Goal: Task Accomplishment & Management: Complete application form

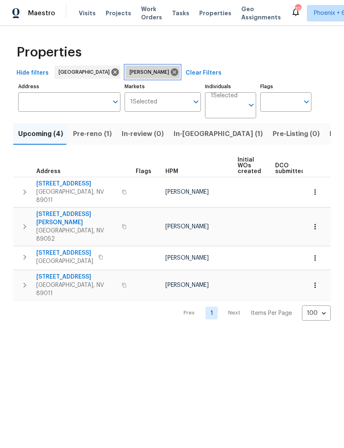
click at [170, 74] on icon at bounding box center [174, 72] width 9 height 9
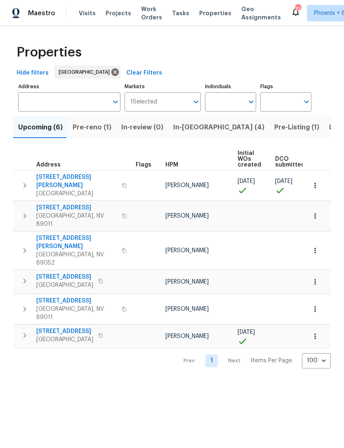
click at [314, 186] on icon "button" at bounding box center [315, 185] width 8 height 8
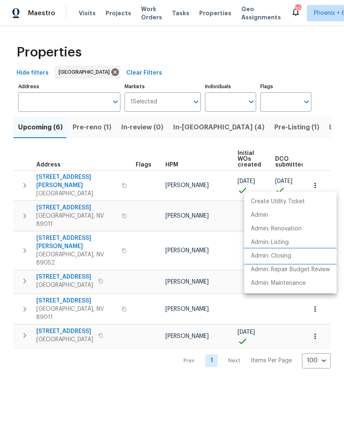
click at [279, 257] on p "Admin: Closing" at bounding box center [271, 256] width 40 height 9
click at [142, 391] on div at bounding box center [172, 224] width 344 height 448
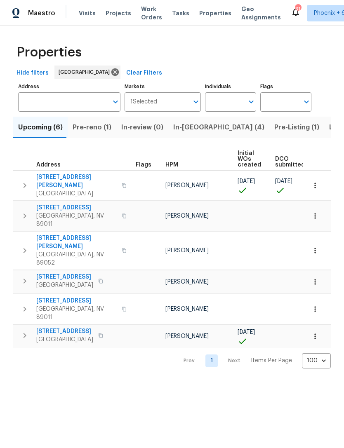
click at [80, 176] on span "[STREET_ADDRESS][PERSON_NAME]" at bounding box center [76, 181] width 80 height 16
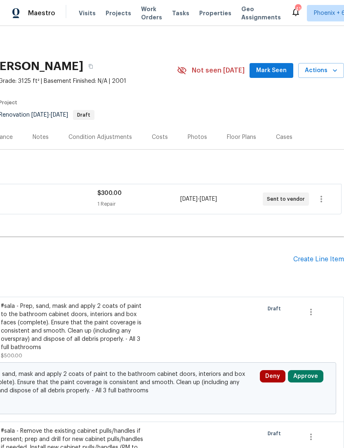
scroll to position [0, 122]
click at [310, 263] on div "Create Line Item" at bounding box center [318, 259] width 51 height 8
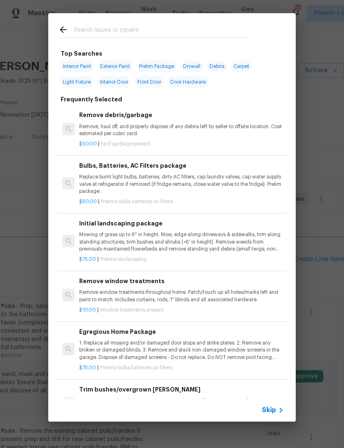
click at [146, 27] on input "text" at bounding box center [161, 31] width 175 height 12
type input "Debris"
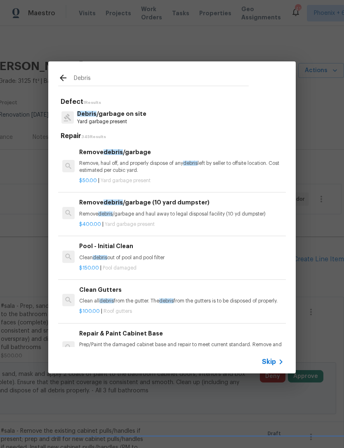
click at [134, 160] on p "Remove, haul off, and properly dispose of any debris left by seller to offsite …" at bounding box center [181, 167] width 204 height 14
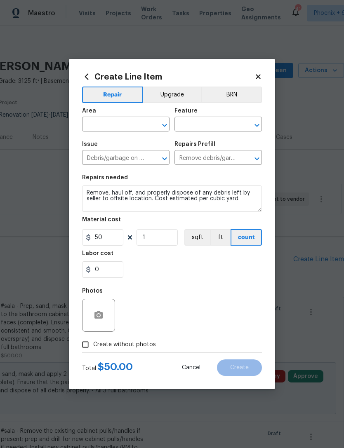
click at [124, 125] on input "text" at bounding box center [114, 125] width 64 height 13
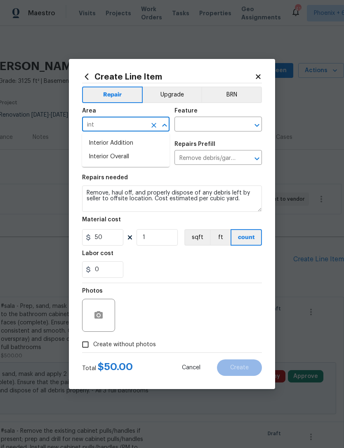
click at [125, 156] on li "Interior Overall" at bounding box center [125, 157] width 87 height 14
type input "Interior Overall"
click at [196, 125] on input "text" at bounding box center [206, 125] width 64 height 13
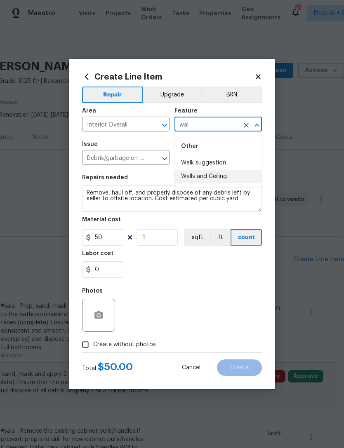
click at [208, 176] on li "Walls and Ceiling" at bounding box center [217, 177] width 87 height 14
type input "Walls and Ceiling"
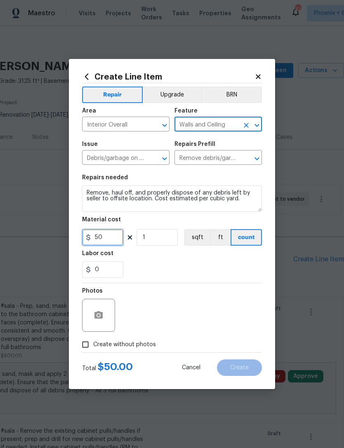
click at [108, 238] on input "50" at bounding box center [102, 237] width 41 height 16
type input "3500"
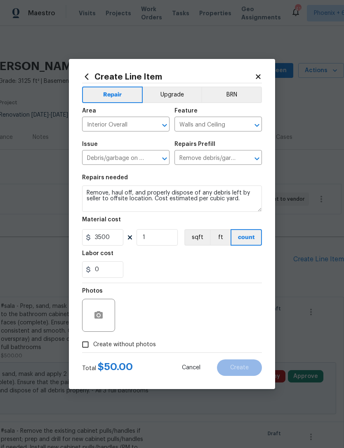
click at [186, 263] on div "0" at bounding box center [172, 269] width 180 height 16
click at [131, 342] on span "Create without photos" at bounding box center [124, 344] width 63 height 9
click at [93, 342] on input "Create without photos" at bounding box center [85, 345] width 16 height 16
checkbox input "true"
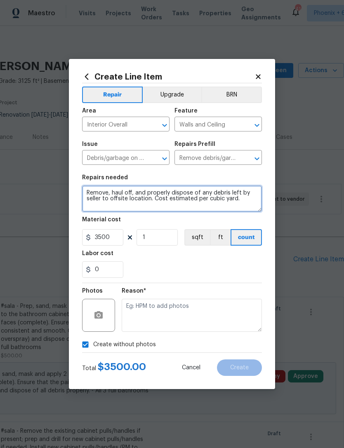
click at [247, 204] on textarea "Remove, haul off, and properly dispose of any debris left by seller to offsite …" at bounding box center [172, 198] width 180 height 26
click at [248, 202] on textarea "Remove, haul off, and properly dispose of any debris left by seller to offsite …" at bounding box center [172, 198] width 180 height 26
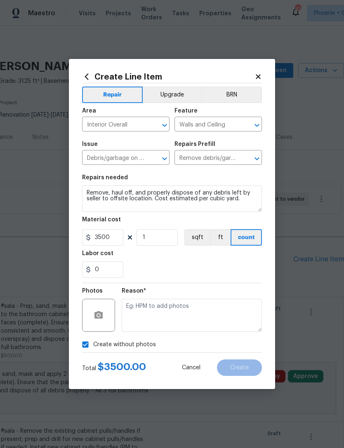
click at [206, 258] on div "Labor cost" at bounding box center [172, 256] width 180 height 11
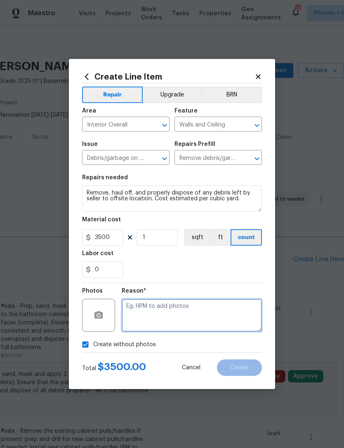
click at [186, 312] on textarea at bounding box center [192, 315] width 140 height 33
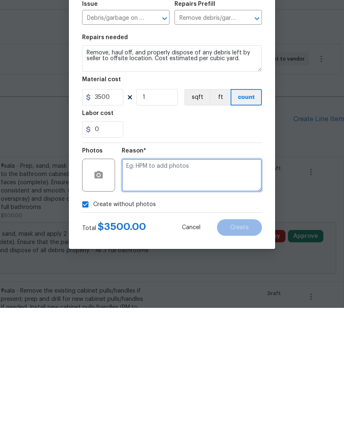
click at [160, 299] on textarea at bounding box center [192, 315] width 140 height 33
paste textarea "Remove, haul off, and properly dispose of any debris left by seller to offsite …"
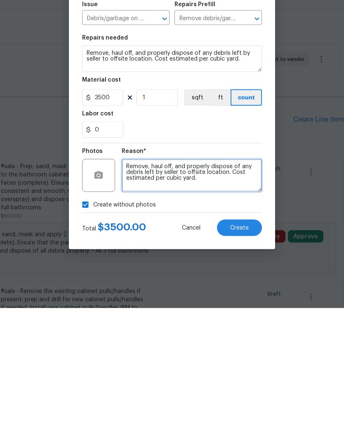
type textarea "Remove, haul off, and properly dispose of any debris left by seller to offsite …"
click at [238, 365] on span "Create" at bounding box center [239, 368] width 19 height 6
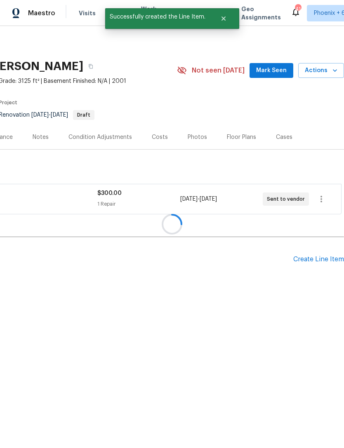
scroll to position [0, 0]
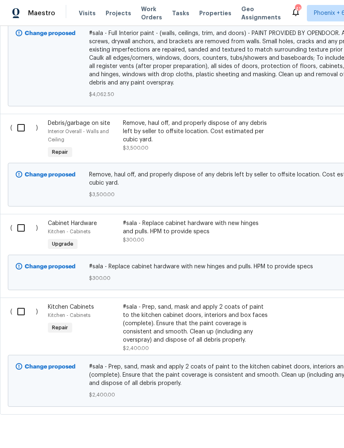
scroll to position [873, 0]
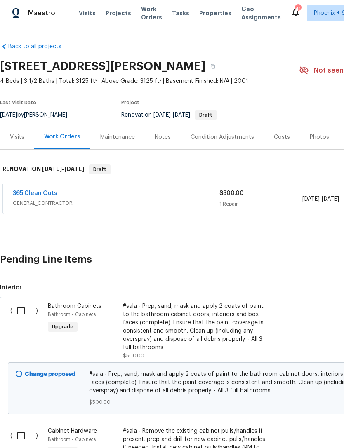
click at [48, 192] on link "365 Clean Outs" at bounding box center [35, 193] width 45 height 6
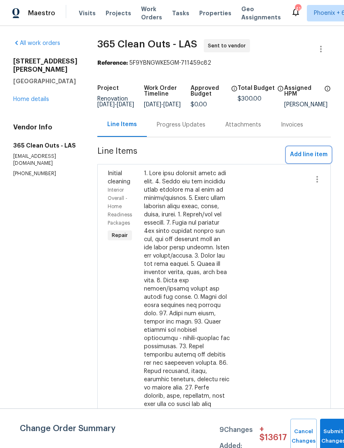
click at [305, 159] on span "Add line item" at bounding box center [309, 155] width 38 height 10
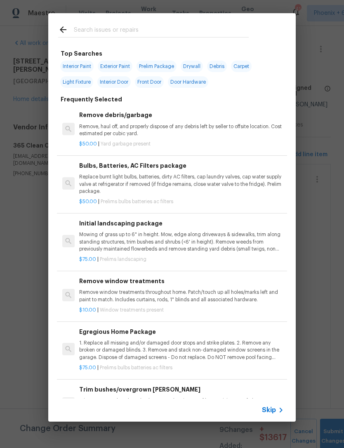
click at [163, 22] on div at bounding box center [153, 29] width 210 height 33
click at [142, 32] on input "text" at bounding box center [161, 31] width 175 height 12
type input "Debris"
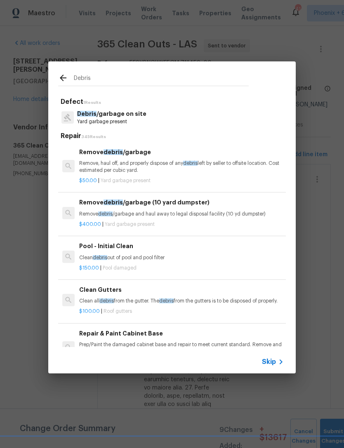
click at [148, 164] on p "Remove, haul off, and properly dispose of any debris left by seller to offsite …" at bounding box center [181, 167] width 204 height 14
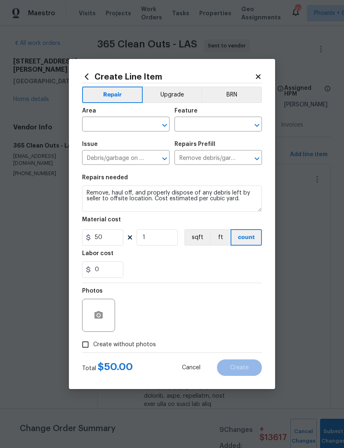
click at [128, 124] on input "text" at bounding box center [114, 125] width 64 height 13
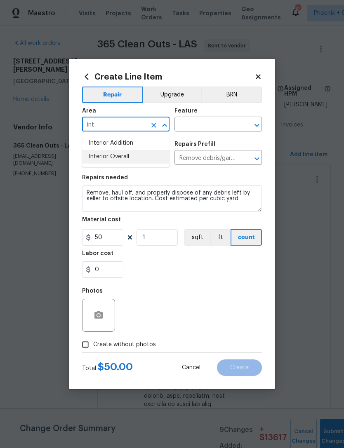
click at [128, 153] on li "Interior Overall" at bounding box center [125, 157] width 87 height 14
type input "Interior Overall"
click at [207, 121] on input "text" at bounding box center [206, 125] width 64 height 13
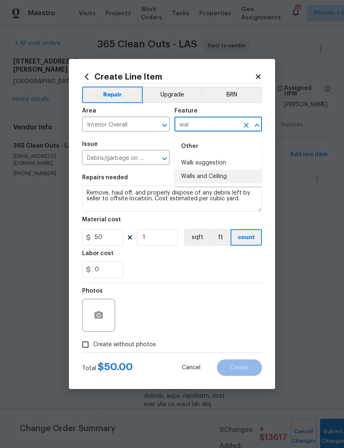
click at [211, 178] on li "Walls and Ceiling" at bounding box center [217, 177] width 87 height 14
type input "Walls and Ceiling"
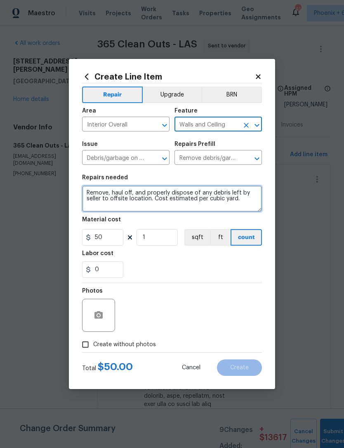
click at [244, 203] on textarea "Remove, haul off, and properly dispose of any debris left by seller to offsite …" at bounding box center [172, 198] width 180 height 26
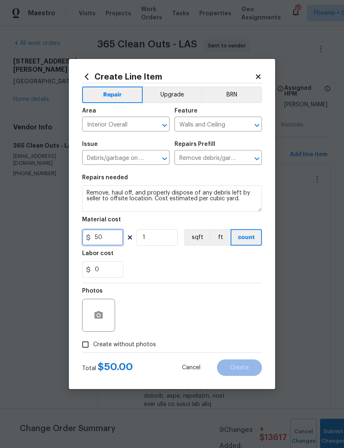
click at [109, 237] on input "50" at bounding box center [102, 237] width 41 height 16
type input "3500"
click at [191, 267] on div "0" at bounding box center [172, 269] width 180 height 16
click at [133, 350] on label "Create without photos" at bounding box center [116, 345] width 78 height 16
click at [93, 350] on input "Create without photos" at bounding box center [85, 345] width 16 height 16
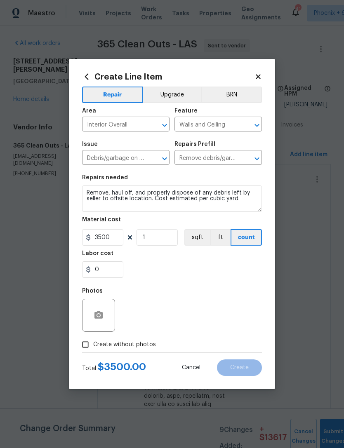
checkbox input "true"
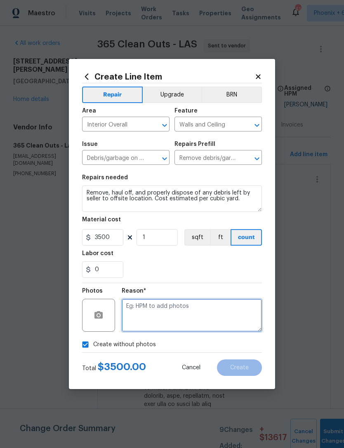
click at [159, 316] on textarea at bounding box center [192, 315] width 140 height 33
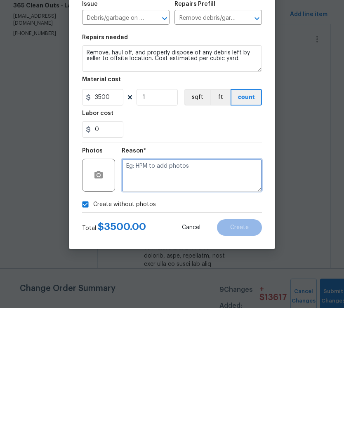
click at [158, 299] on textarea at bounding box center [192, 315] width 140 height 33
paste textarea "Remove, haul off, and properly dispose of any debris left by seller to offsite …"
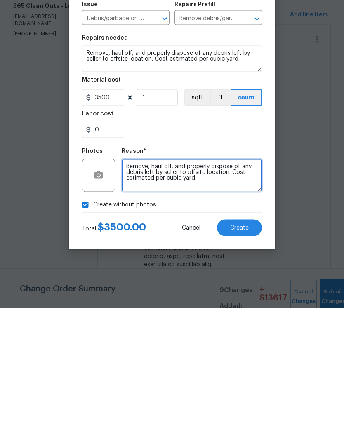
type textarea "Remove, haul off, and properly dispose of any debris left by seller to offsite …"
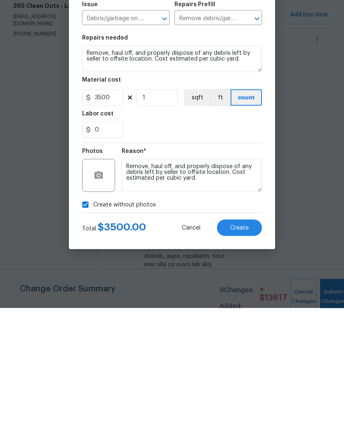
click at [237, 359] on button "Create" at bounding box center [239, 367] width 45 height 16
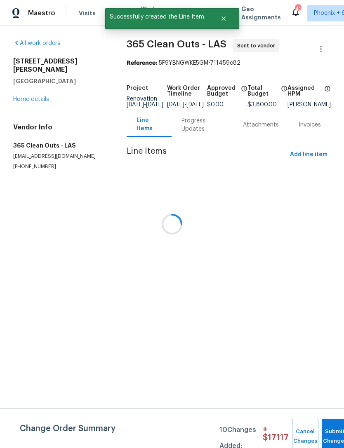
scroll to position [0, 0]
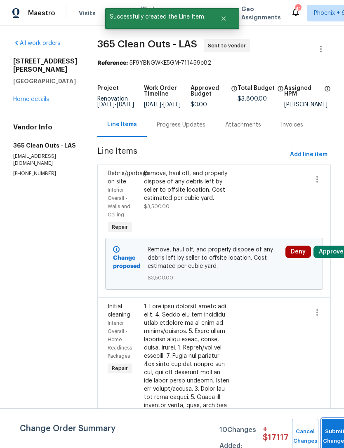
click at [323, 428] on button "Submit Changes" at bounding box center [334, 436] width 26 height 35
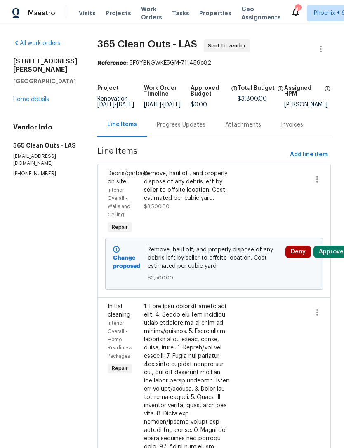
click at [325, 258] on button "Approve" at bounding box center [330, 252] width 35 height 12
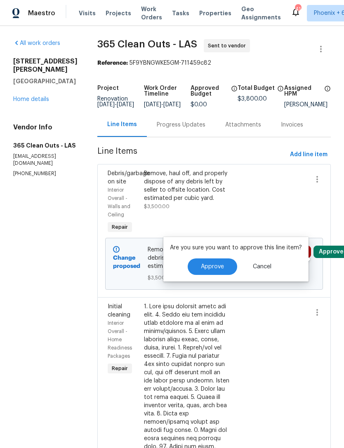
click at [215, 265] on span "Approve" at bounding box center [212, 267] width 23 height 6
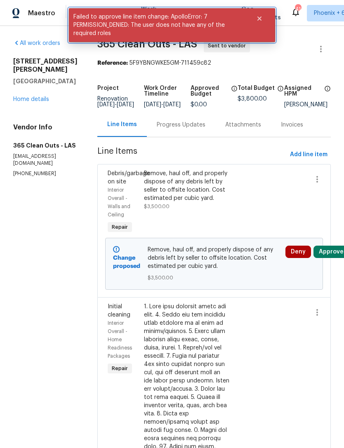
click at [260, 22] on button "Close" at bounding box center [259, 18] width 27 height 16
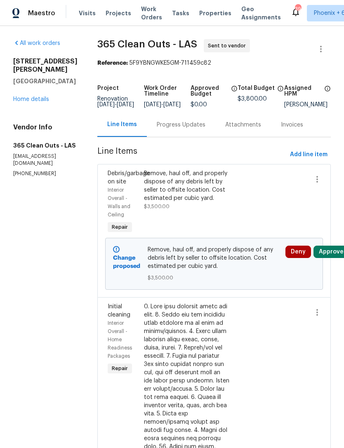
click at [45, 42] on link "All work orders" at bounding box center [36, 43] width 47 height 6
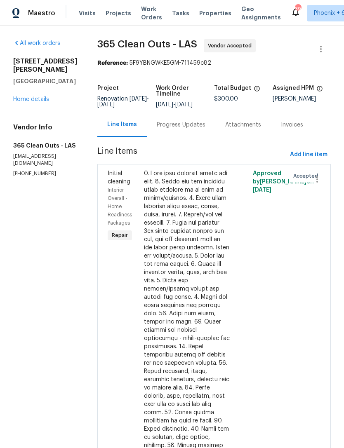
click at [26, 98] on link "Home details" at bounding box center [31, 99] width 36 height 6
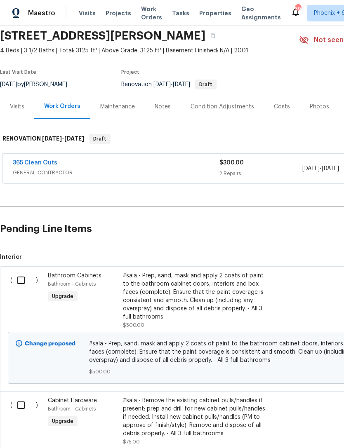
scroll to position [30, 0]
click at [28, 163] on link "365 Clean Outs" at bounding box center [35, 163] width 45 height 6
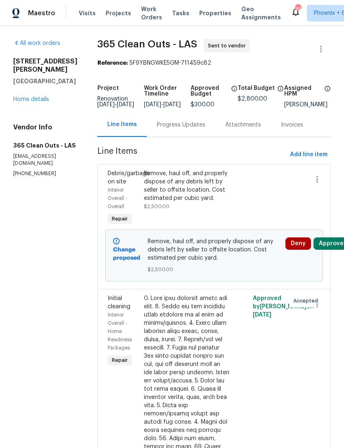
click at [21, 98] on link "Home details" at bounding box center [31, 99] width 36 height 6
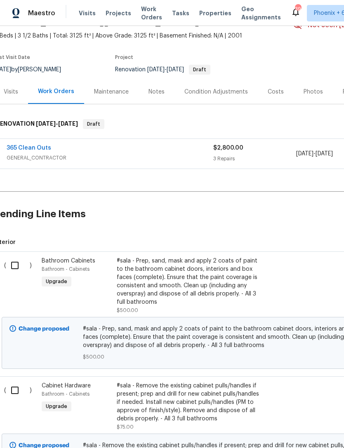
scroll to position [45, 8]
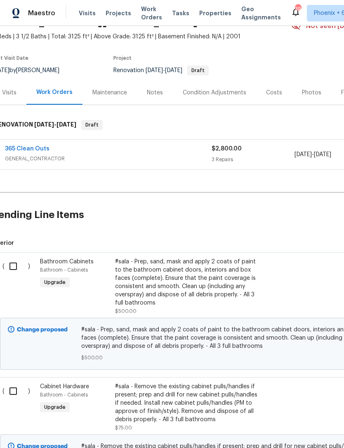
click at [23, 150] on link "365 Clean Outs" at bounding box center [27, 149] width 45 height 6
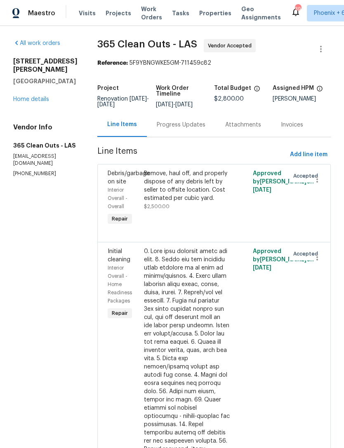
click at [189, 198] on div "Remove, haul off, and properly dispose of any debris left by seller to offsite …" at bounding box center [187, 185] width 86 height 33
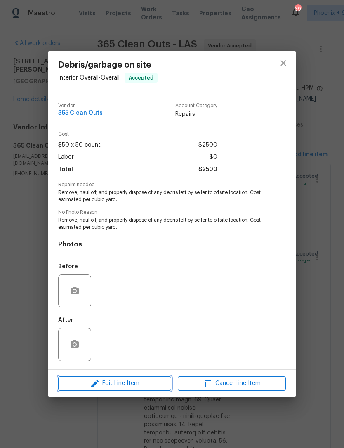
click at [112, 386] on span "Edit Line Item" at bounding box center [115, 383] width 108 height 10
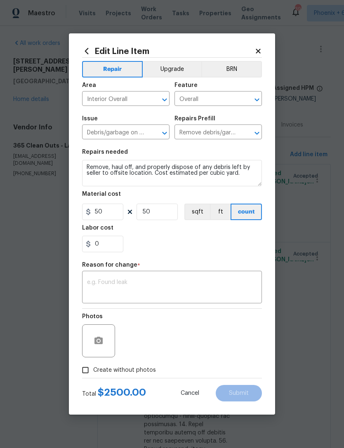
click at [158, 228] on div "Labor cost" at bounding box center [172, 230] width 180 height 11
click at [113, 218] on input "50" at bounding box center [102, 212] width 41 height 16
type input "3500"
click at [157, 211] on input "50" at bounding box center [156, 212] width 41 height 16
click at [151, 243] on div "0" at bounding box center [172, 244] width 180 height 16
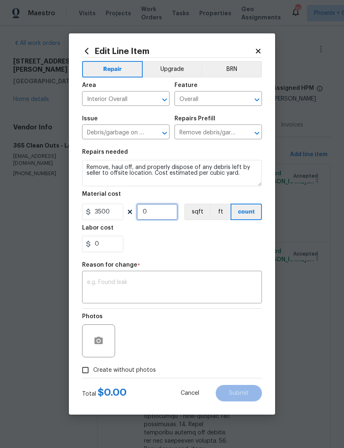
click at [155, 214] on input "0" at bounding box center [156, 212] width 41 height 16
type input "1"
click at [235, 249] on div "0" at bounding box center [172, 244] width 180 height 16
click at [89, 278] on div "x ​" at bounding box center [172, 288] width 180 height 30
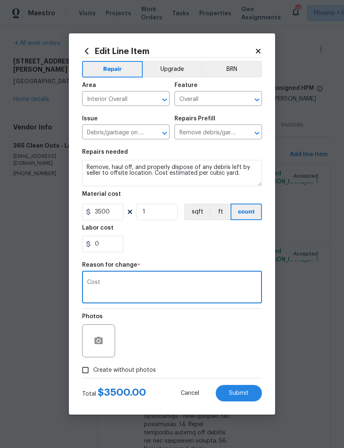
type textarea "Cost"
click at [148, 252] on div "0" at bounding box center [172, 244] width 180 height 16
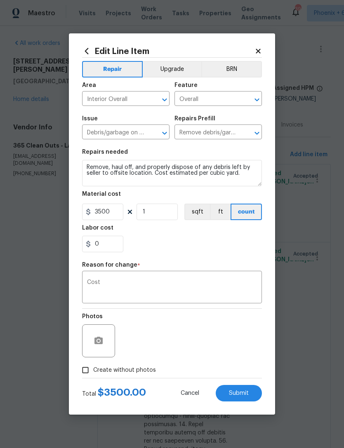
click at [243, 393] on span "Submit" at bounding box center [239, 393] width 20 height 6
type input "50"
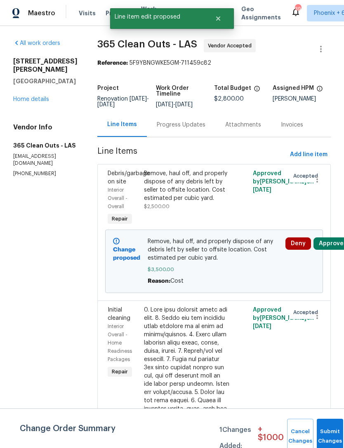
click at [28, 100] on link "Home details" at bounding box center [31, 99] width 36 height 6
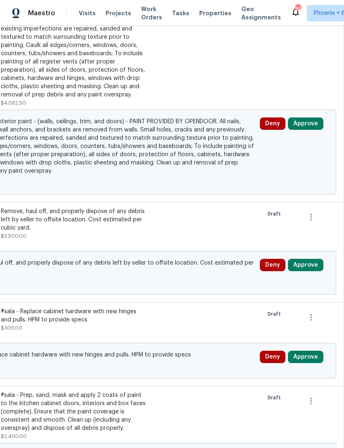
scroll to position [785, 122]
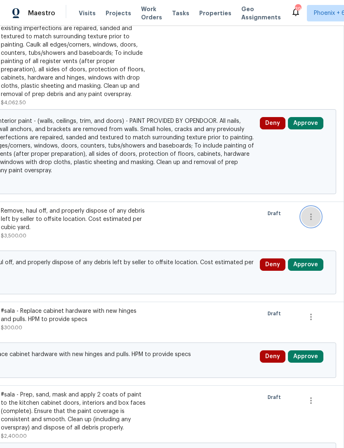
click at [312, 220] on icon "button" at bounding box center [311, 217] width 10 height 10
click at [322, 219] on li "Cancel" at bounding box center [317, 219] width 32 height 14
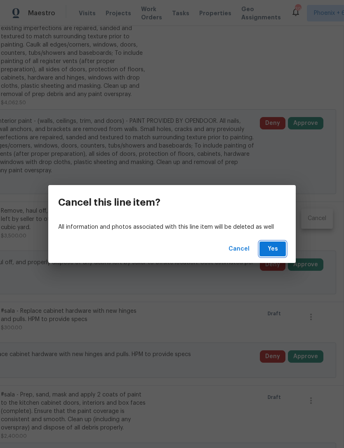
click at [278, 247] on span "Yes" at bounding box center [272, 249] width 13 height 10
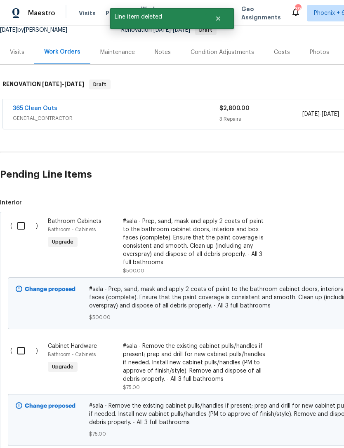
scroll to position [87, 0]
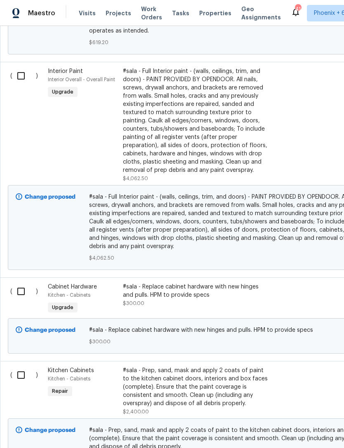
scroll to position [710, 0]
click at [194, 227] on span "#sala - Full Interior paint - (walls, ceilings, trim, and doors) - PAINT PROVID…" at bounding box center [233, 221] width 288 height 58
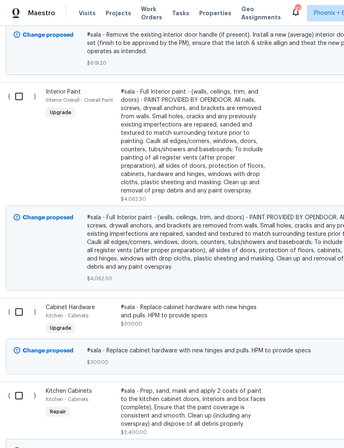
scroll to position [688, 2]
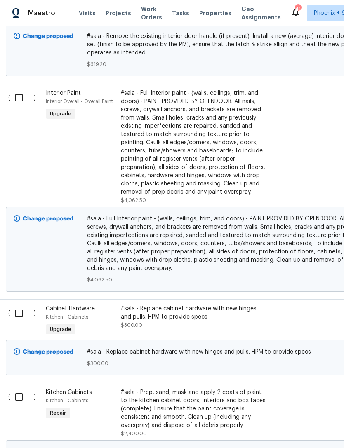
click at [231, 239] on span "#sala - Full Interior paint - (walls, ceilings, trim, and doors) - PAINT PROVID…" at bounding box center [231, 244] width 288 height 58
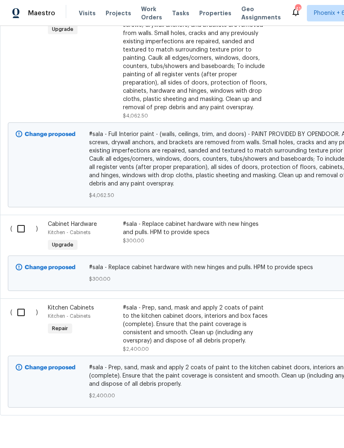
scroll to position [772, 0]
click at [23, 314] on input "checkbox" at bounding box center [23, 312] width 23 height 17
checkbox input "true"
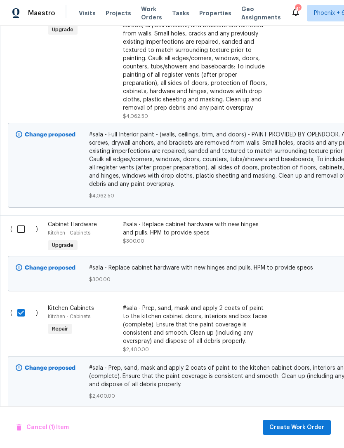
click at [23, 230] on input "checkbox" at bounding box center [23, 228] width 23 height 17
checkbox input "true"
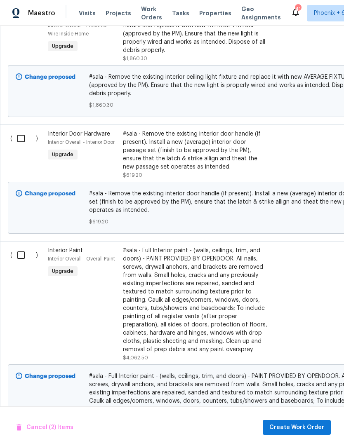
scroll to position [528, 0]
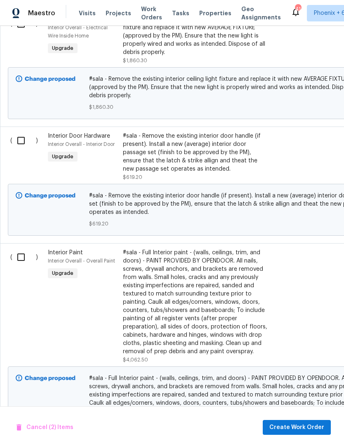
click at [21, 259] on input "checkbox" at bounding box center [23, 256] width 23 height 17
checkbox input "true"
click at [16, 145] on input "checkbox" at bounding box center [23, 140] width 23 height 17
checkbox input "true"
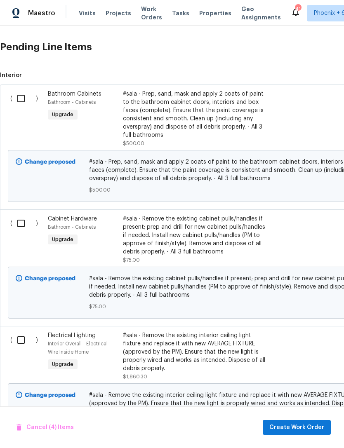
scroll to position [213, 0]
click at [21, 340] on input "checkbox" at bounding box center [23, 339] width 23 height 17
checkbox input "true"
click at [20, 223] on input "checkbox" at bounding box center [23, 222] width 23 height 17
checkbox input "true"
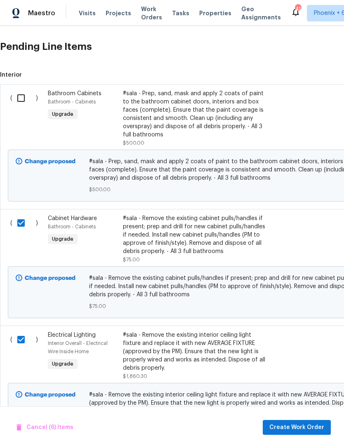
click at [22, 96] on input "checkbox" at bounding box center [23, 97] width 23 height 17
checkbox input "true"
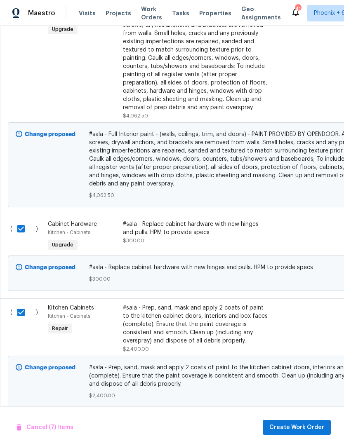
scroll to position [772, 0]
click at [298, 426] on span "Create Work Order" at bounding box center [296, 427] width 55 height 10
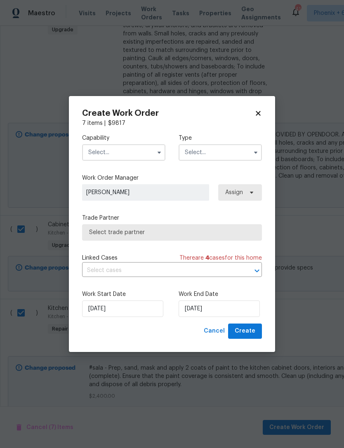
click at [138, 151] on input "text" at bounding box center [123, 152] width 83 height 16
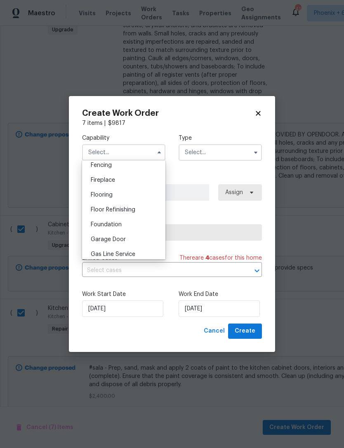
scroll to position [323, 0]
click at [135, 243] on span "General Contractor" at bounding box center [117, 241] width 53 height 6
type input "General Contractor"
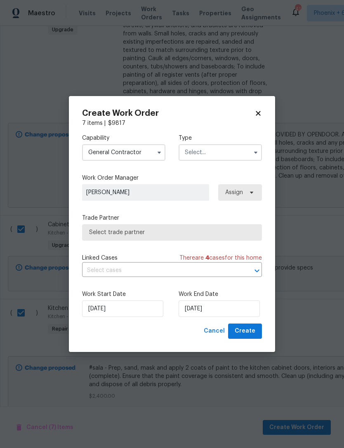
click at [225, 151] on input "text" at bounding box center [219, 152] width 83 height 16
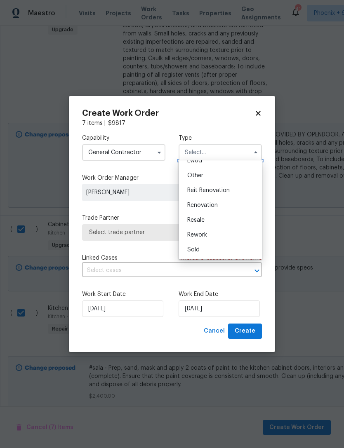
scroll to position [98, 0]
click at [219, 205] on div "Renovation" at bounding box center [219, 205] width 79 height 15
type input "Renovation"
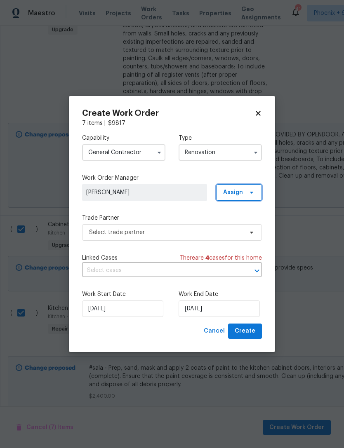
click at [241, 195] on span "Assign" at bounding box center [233, 192] width 20 height 8
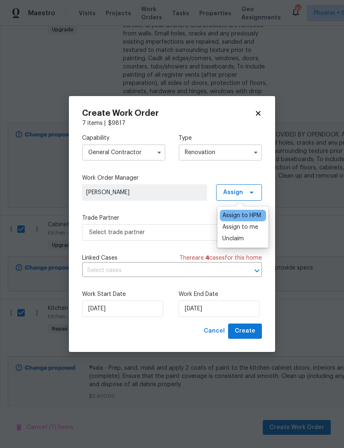
click at [196, 214] on label "Trade Partner" at bounding box center [172, 218] width 180 height 8
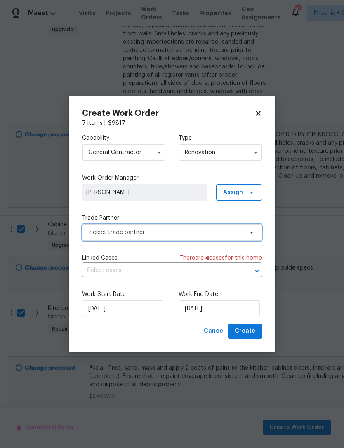
click at [197, 232] on span "Select trade partner" at bounding box center [166, 232] width 154 height 8
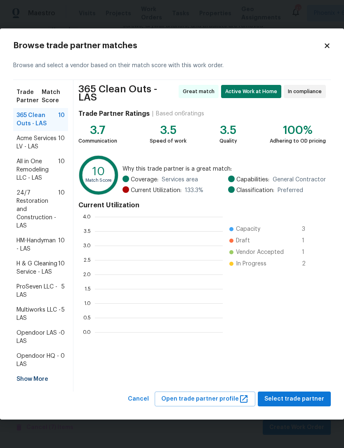
scroll to position [115, 128]
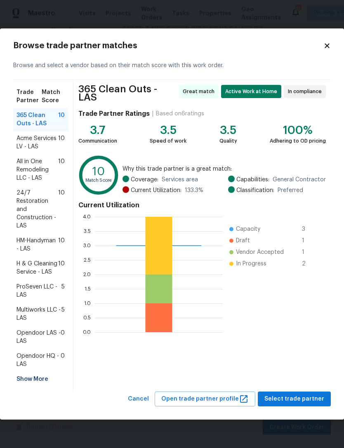
click at [37, 171] on span "All in One Remodeling LLC - LAS" at bounding box center [37, 169] width 42 height 25
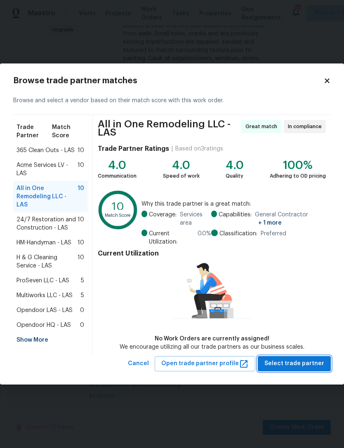
click at [298, 364] on span "Select trade partner" at bounding box center [294, 364] width 60 height 10
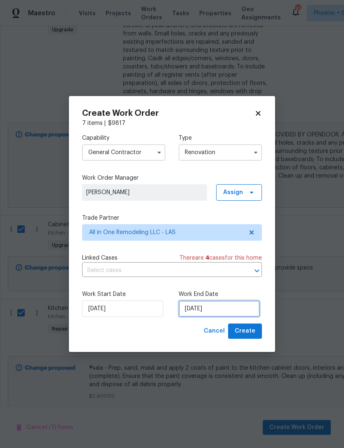
click at [233, 312] on input "[DATE]" at bounding box center [218, 308] width 81 height 16
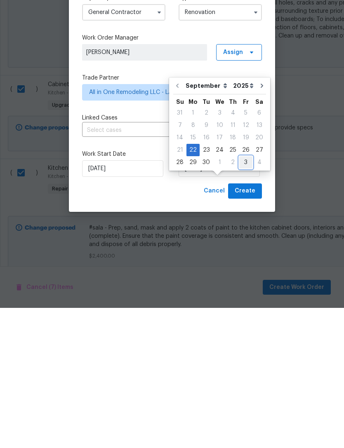
click at [241, 297] on div "3" at bounding box center [245, 303] width 13 height 12
type input "[DATE]"
select select "9"
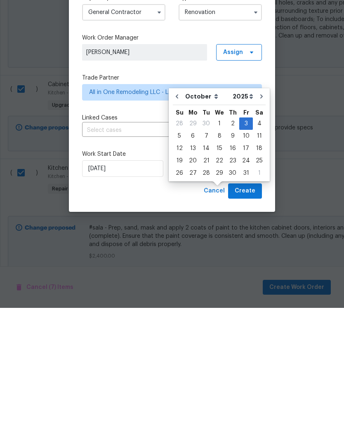
scroll to position [26, 0]
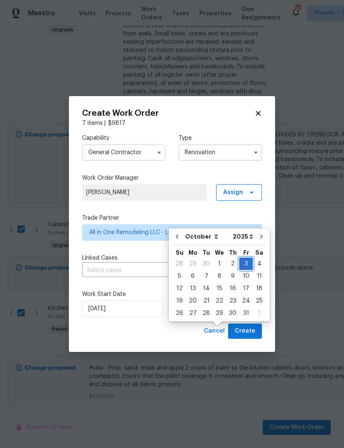
click at [242, 258] on div "3" at bounding box center [246, 264] width 14 height 12
click at [242, 333] on span "Create" at bounding box center [244, 331] width 21 height 10
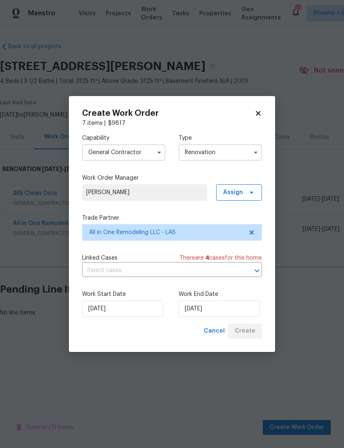
scroll to position [0, 0]
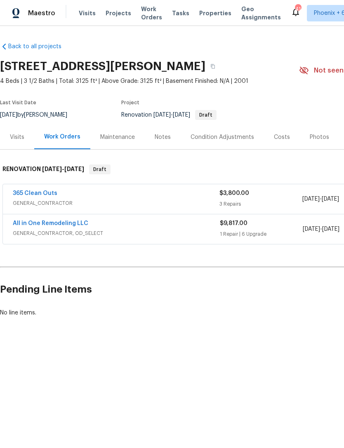
click at [38, 221] on link "All in One Remodeling LLC" at bounding box center [50, 223] width 75 height 6
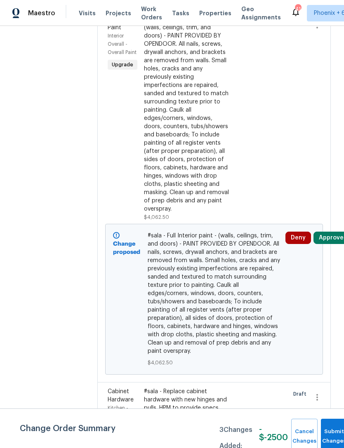
scroll to position [316, 0]
click at [188, 316] on span "#sala - Full Interior paint - (walls, ceilings, trim, and doors) - PAINT PROVID…" at bounding box center [214, 293] width 133 height 124
click at [180, 168] on div "#sala - Full Interior paint - (walls, ceilings, trim, and doors) - PAINT PROVID…" at bounding box center [187, 114] width 86 height 198
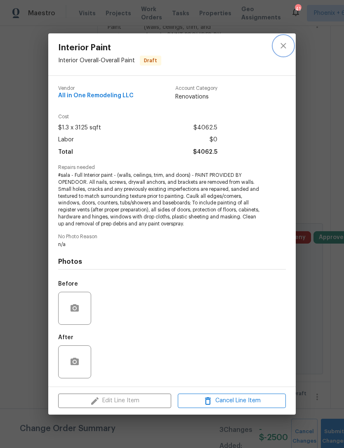
click at [280, 50] on icon "close" at bounding box center [283, 46] width 10 height 10
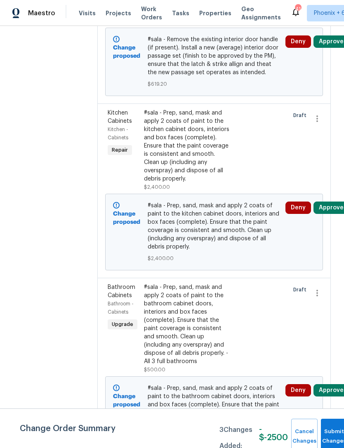
scroll to position [869, 0]
click at [188, 251] on span "#sala - Prep, sand, mask and apply 2 coats of paint to the kitchen cabinet door…" at bounding box center [214, 225] width 133 height 49
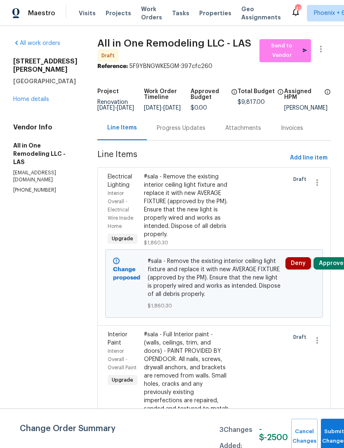
scroll to position [0, 0]
click at [27, 99] on link "Home details" at bounding box center [31, 99] width 36 height 6
